Goal: Check status: Check status

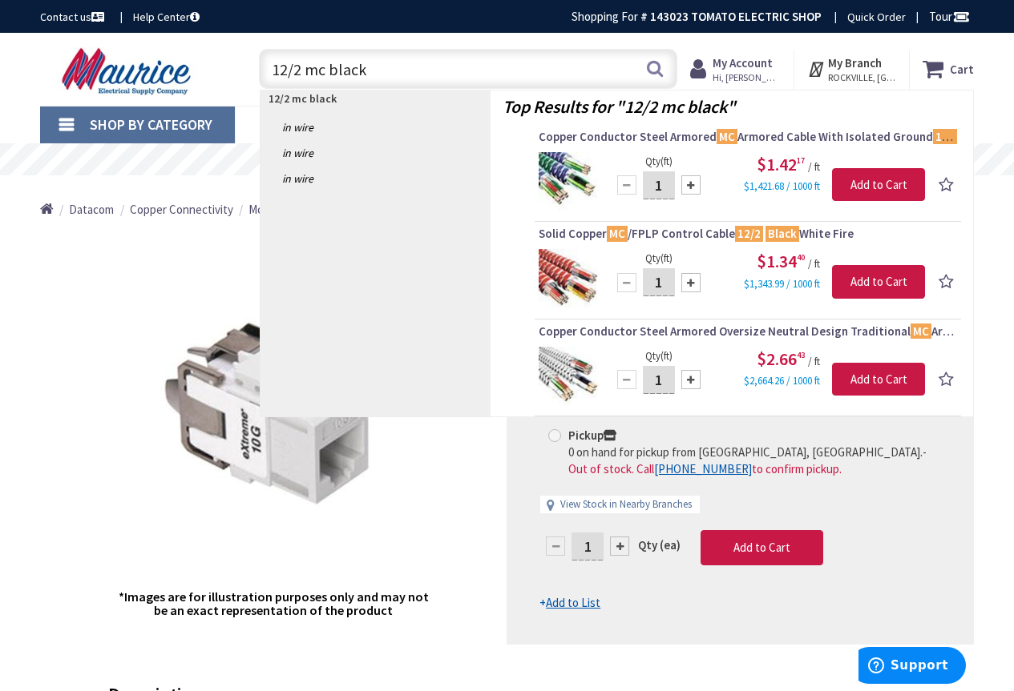
click at [264, 68] on input "12/2 mc black" at bounding box center [468, 69] width 418 height 40
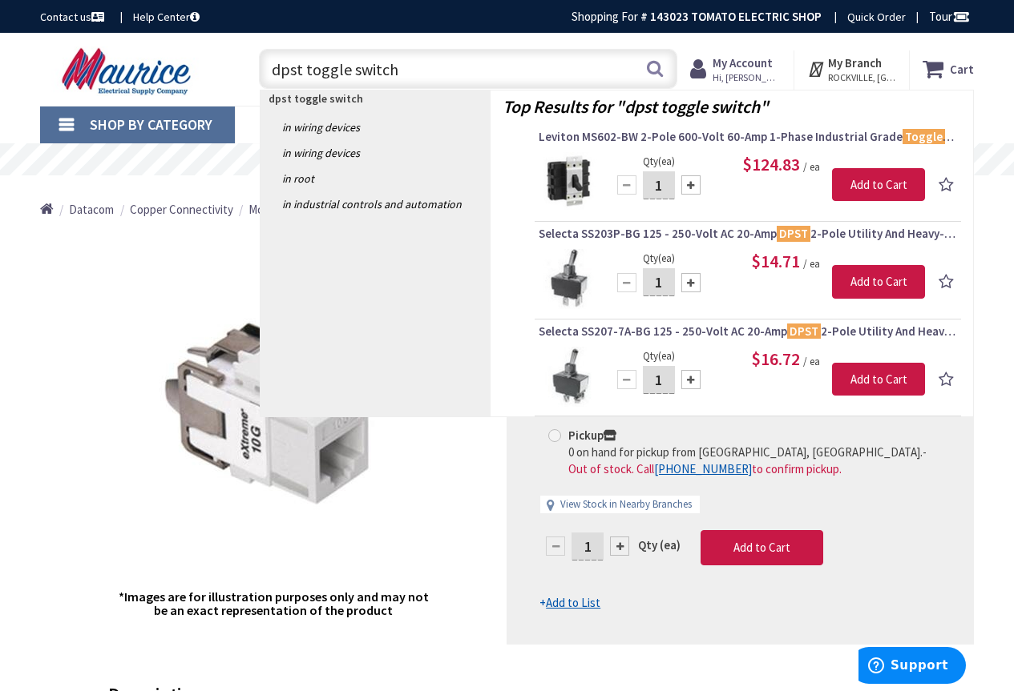
drag, startPoint x: 296, startPoint y: 68, endPoint x: 249, endPoint y: 70, distance: 47.3
click at [249, 70] on div "dpst toggle switch dpst toggle switch Search" at bounding box center [464, 67] width 450 height 51
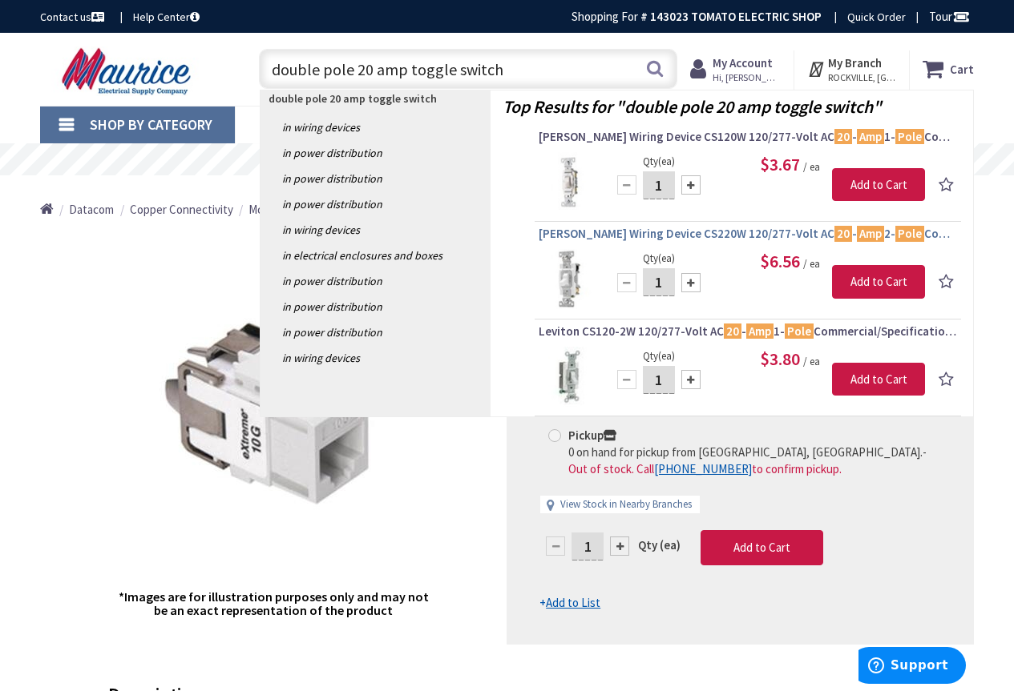
type input "double pole 20 amp toggle switch"
click at [715, 241] on span "Cooper Wiring Device CS220W 120/277-Volt AC 20 - Amp 2- Pole Commercial Grade A…" at bounding box center [747, 234] width 418 height 16
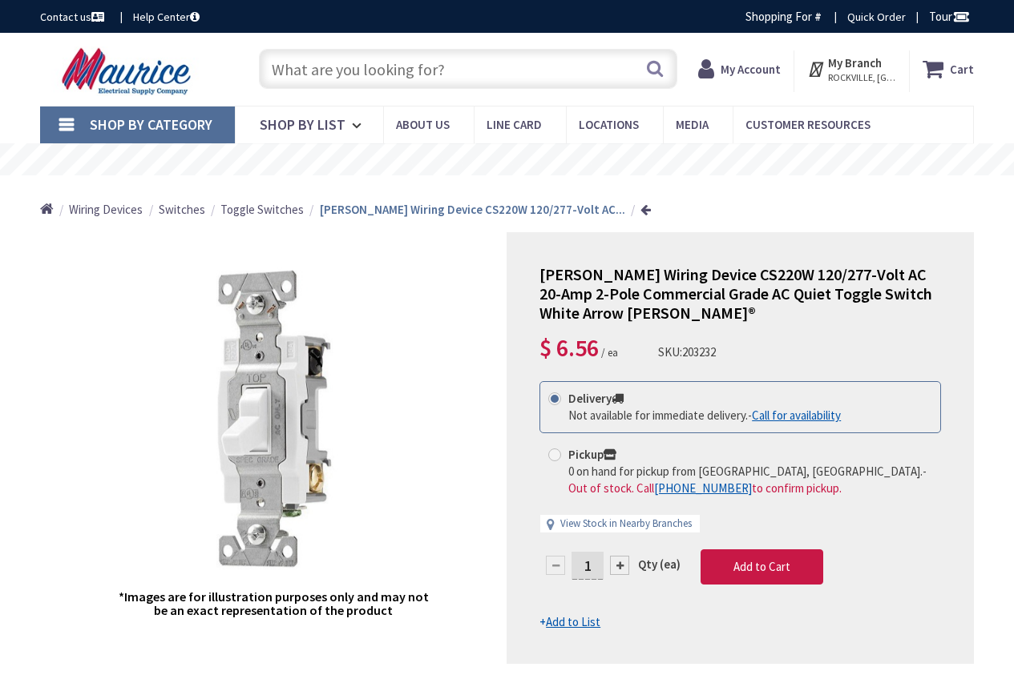
type input "[STREET_ADDRESS]"
click at [747, 55] on strong "My Account" at bounding box center [742, 62] width 60 height 15
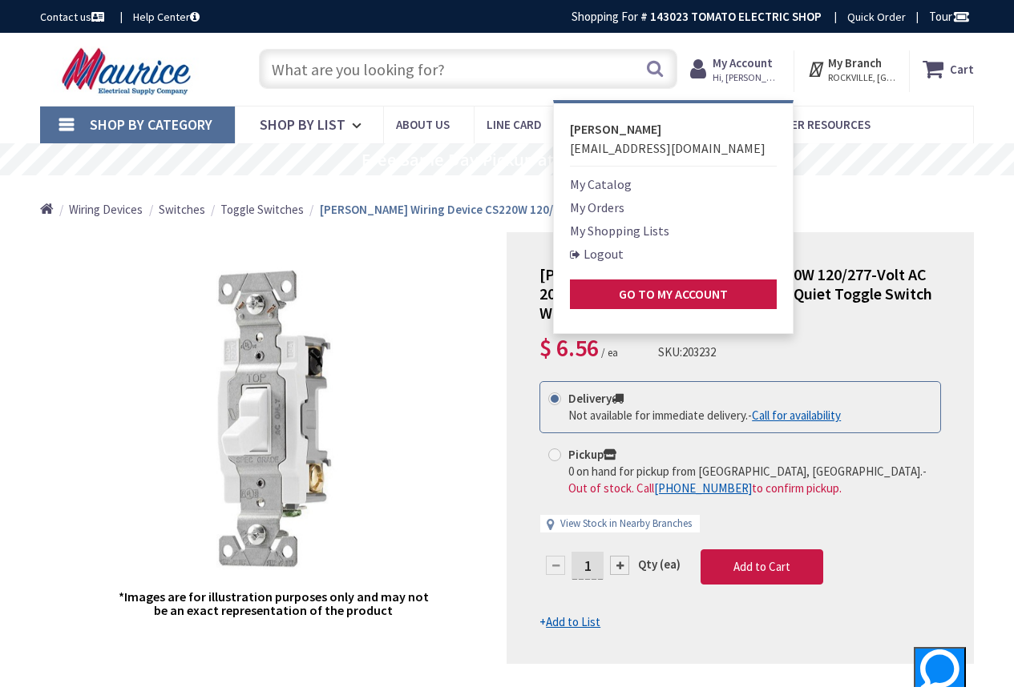
click at [618, 209] on link "My Orders" at bounding box center [597, 207] width 54 height 19
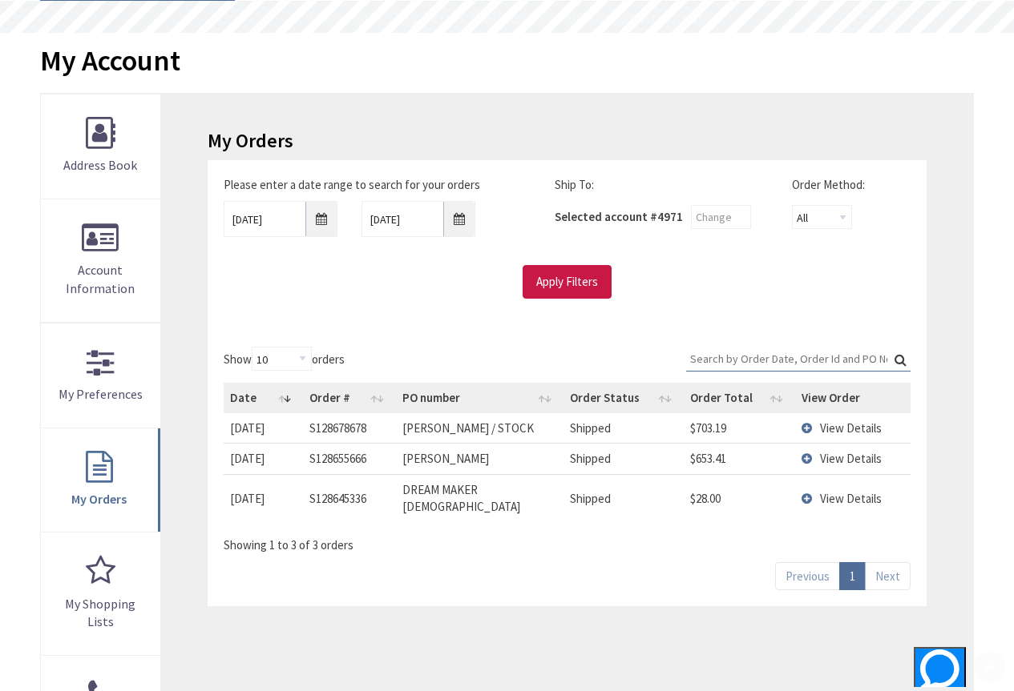
scroll to position [160, 0]
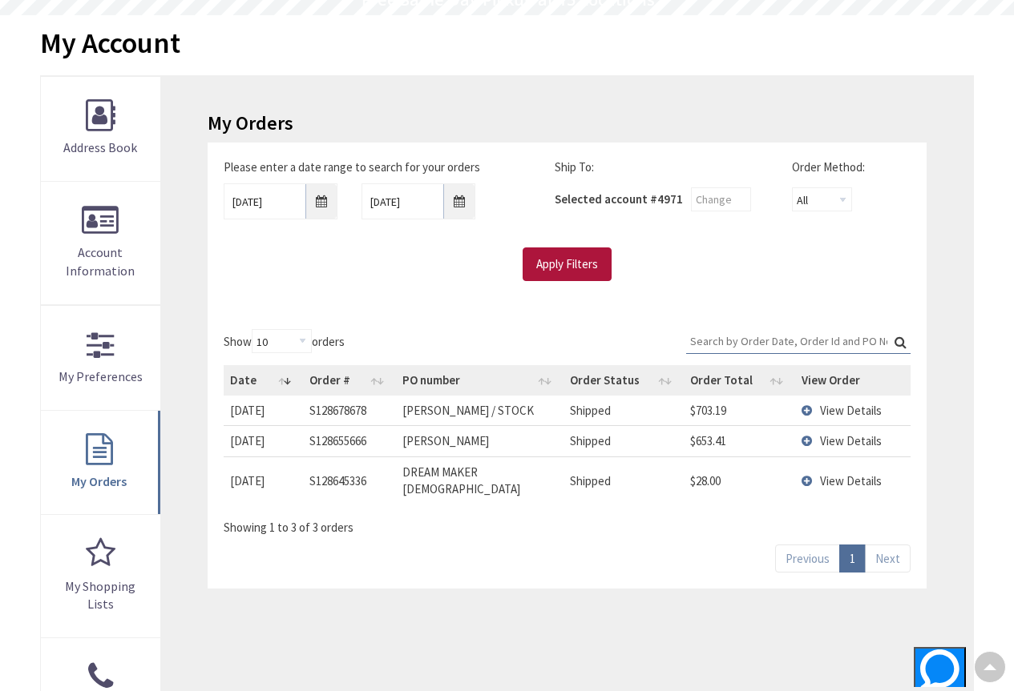
click at [550, 271] on input "Apply Filters" at bounding box center [566, 265] width 89 height 34
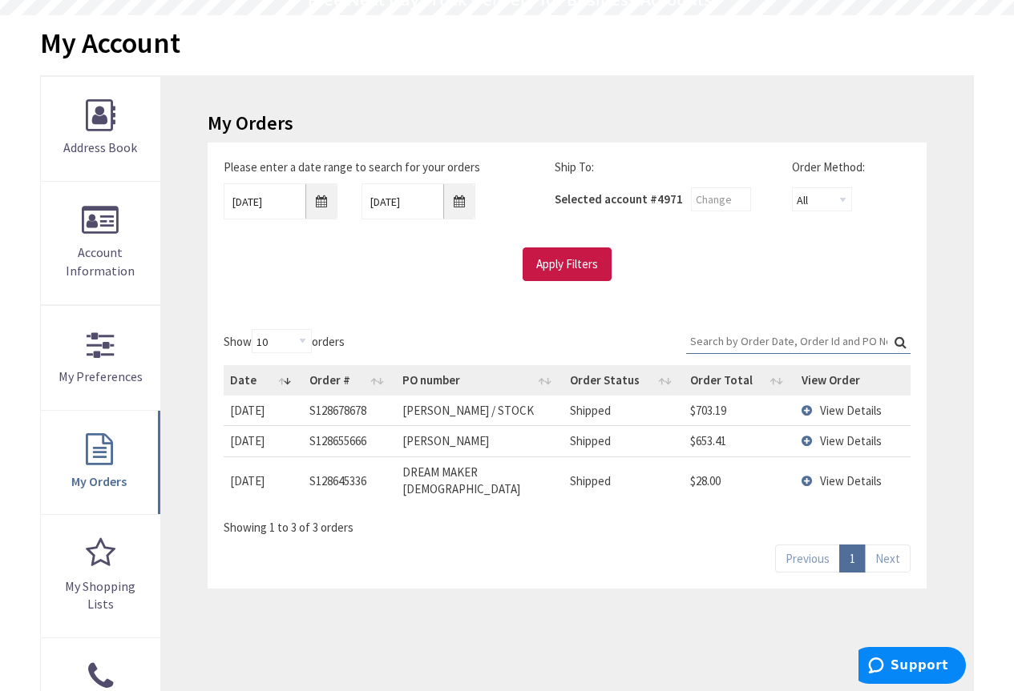
click at [835, 479] on span "View Details" at bounding box center [851, 481] width 62 height 15
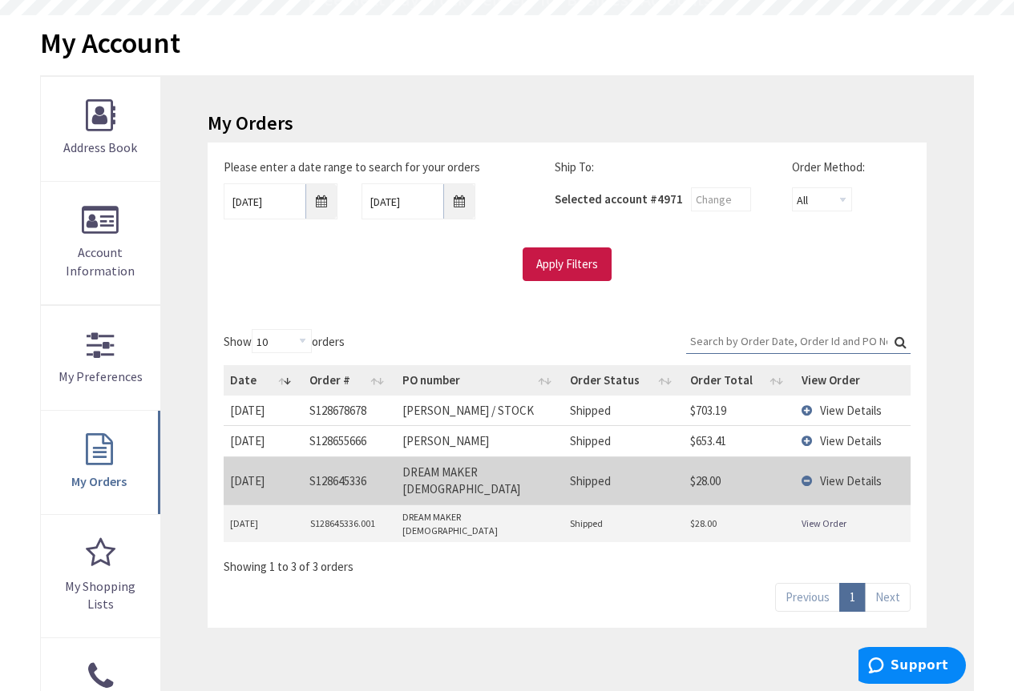
click at [819, 517] on link "View Order" at bounding box center [823, 524] width 45 height 14
